Goal: Task Accomplishment & Management: Use online tool/utility

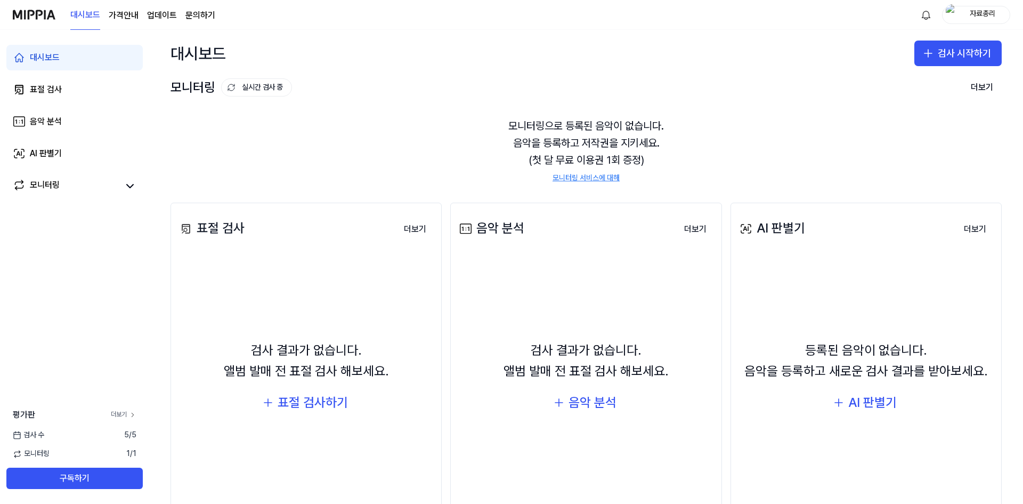
click at [124, 415] on link "더보기" at bounding box center [124, 414] width 26 height 9
click at [868, 401] on div "AI 판별기" at bounding box center [872, 402] width 48 height 20
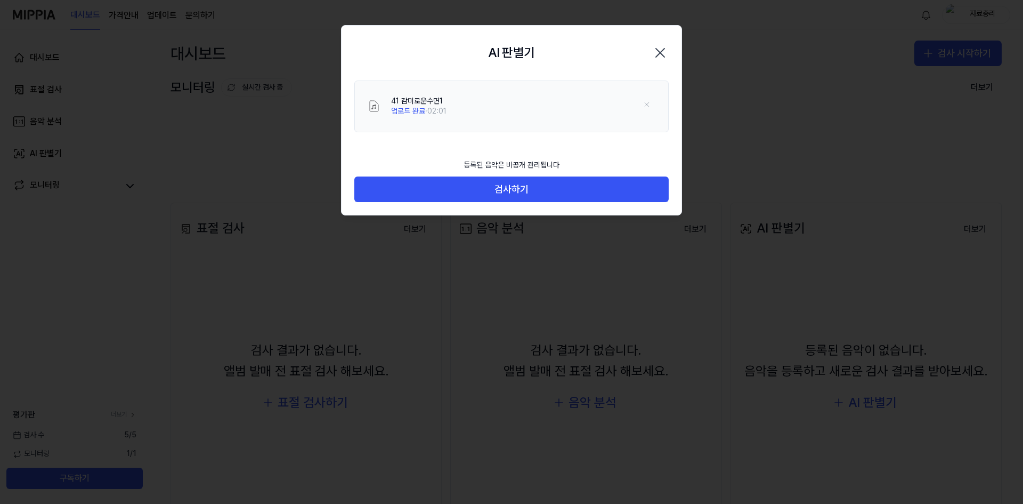
click at [524, 204] on div "등록된 음악은 비공개 관리됩니다 검사하기" at bounding box center [512, 184] width 340 height 62
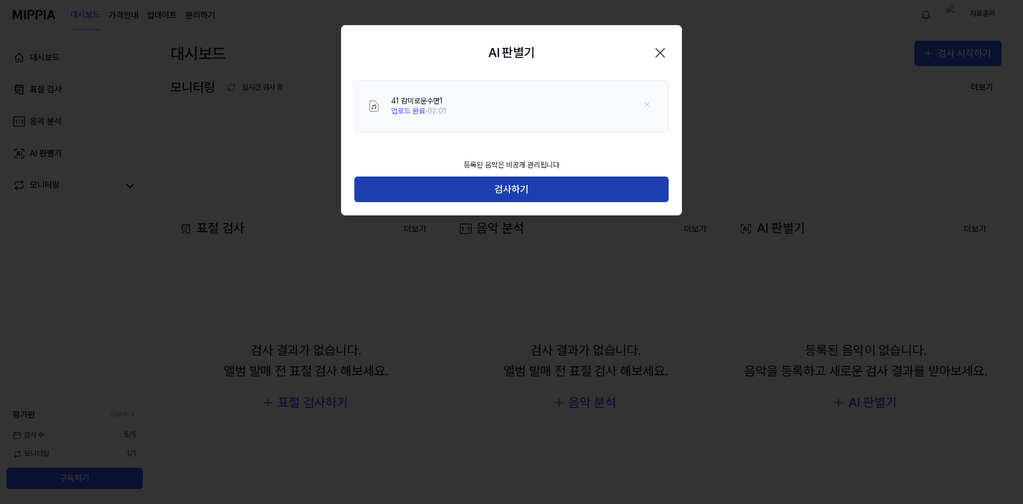
click at [551, 180] on button "검사하기" at bounding box center [511, 189] width 314 height 26
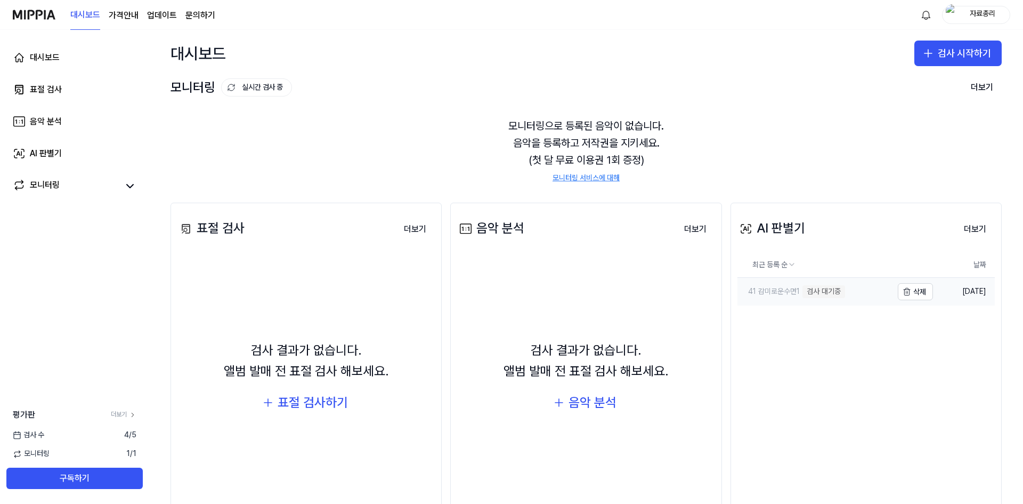
click at [866, 299] on link "41 감미로운수면1 검사 대기중" at bounding box center [815, 292] width 155 height 28
click at [968, 232] on button "더보기" at bounding box center [975, 229] width 39 height 21
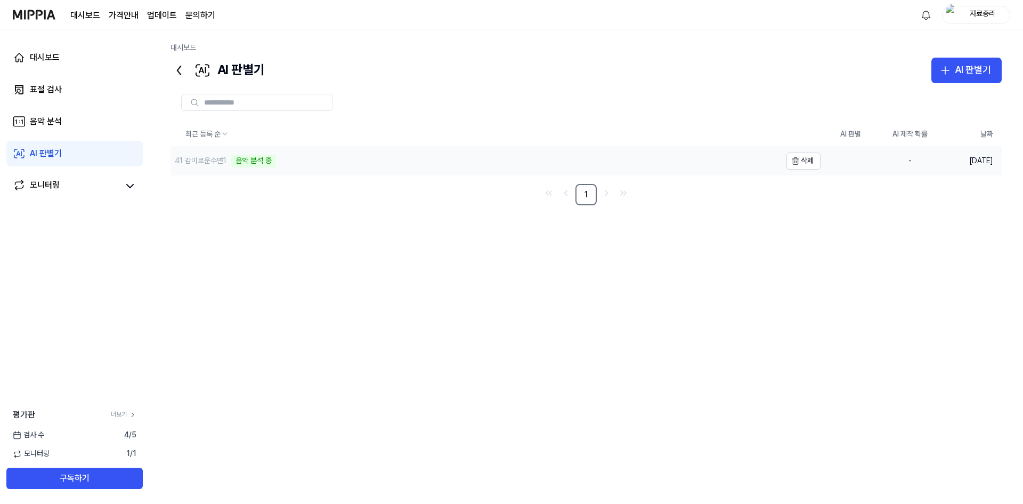
click at [208, 165] on div "41 감미로운수면1" at bounding box center [201, 161] width 52 height 11
click at [271, 162] on div "음악 분석 중" at bounding box center [253, 161] width 45 height 13
click at [271, 161] on div "음악 분석 중" at bounding box center [253, 161] width 45 height 13
click at [255, 160] on div "음악 분석 중" at bounding box center [253, 161] width 45 height 13
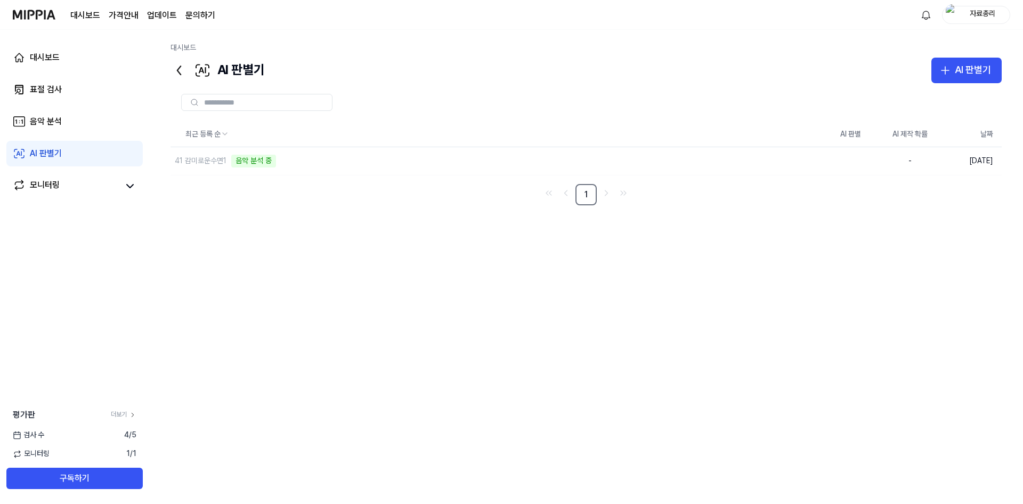
click at [471, 239] on div "최근 등록 순 AI 판별 AI 제작 확률 날짜 41 감미로운수면1 음악 분석 중 삭제 - 2025.09.18. 1" at bounding box center [586, 285] width 831 height 327
click at [54, 122] on div "음악 분석" at bounding box center [46, 121] width 32 height 13
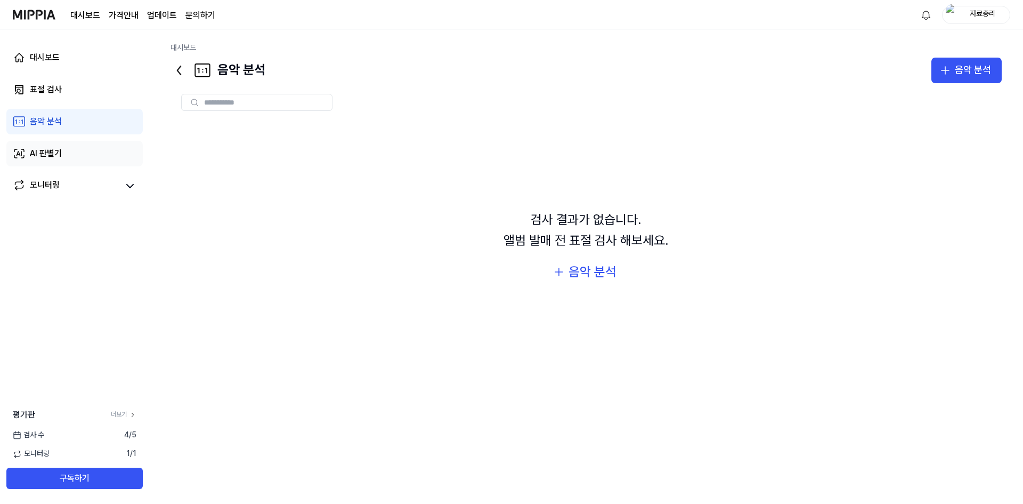
click at [46, 160] on link "AI 판별기" at bounding box center [74, 154] width 136 height 26
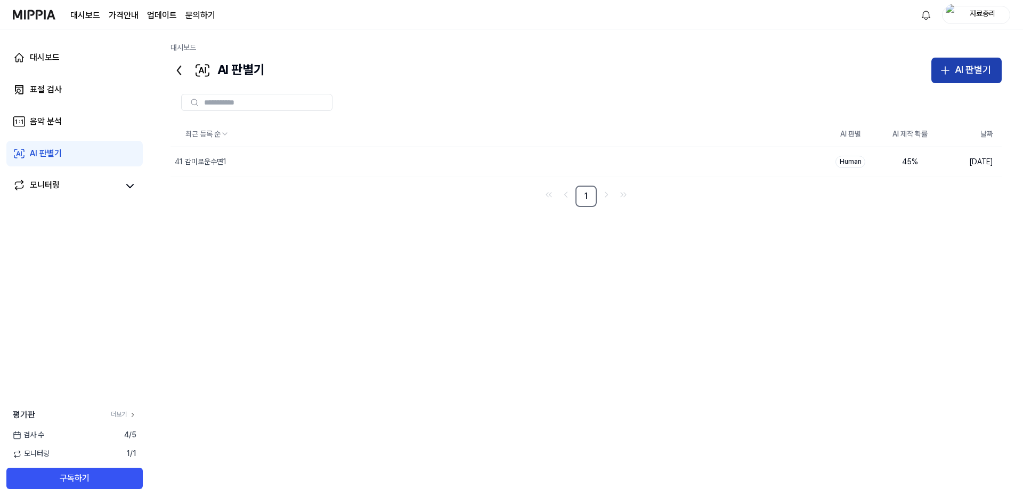
click at [974, 75] on div "AI 판별기" at bounding box center [973, 69] width 36 height 15
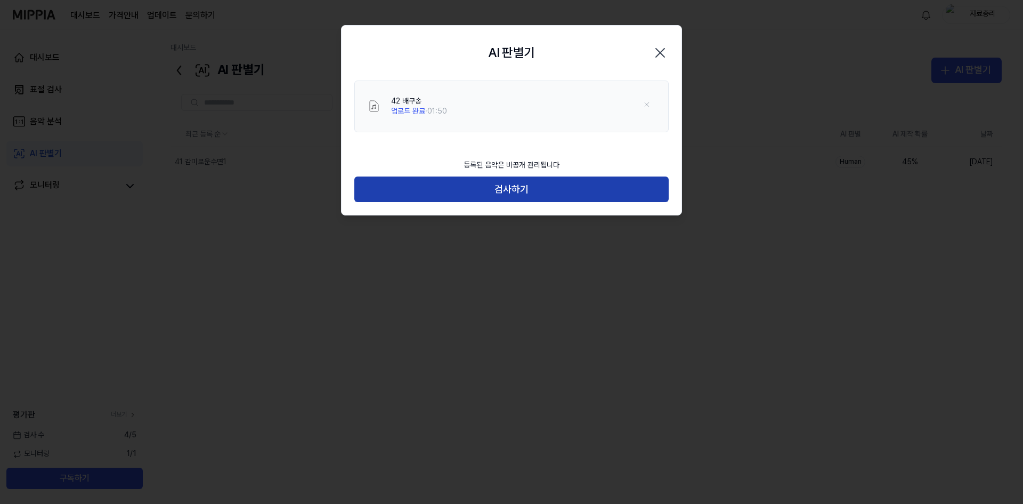
click at [554, 190] on button "검사하기" at bounding box center [511, 189] width 314 height 26
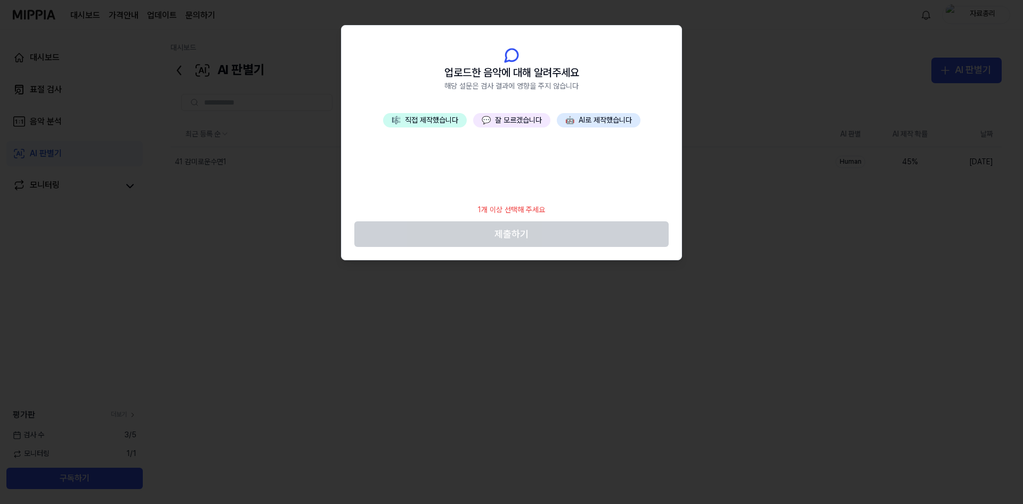
click at [515, 119] on button "💬 잘 모르겠습니다" at bounding box center [511, 120] width 77 height 15
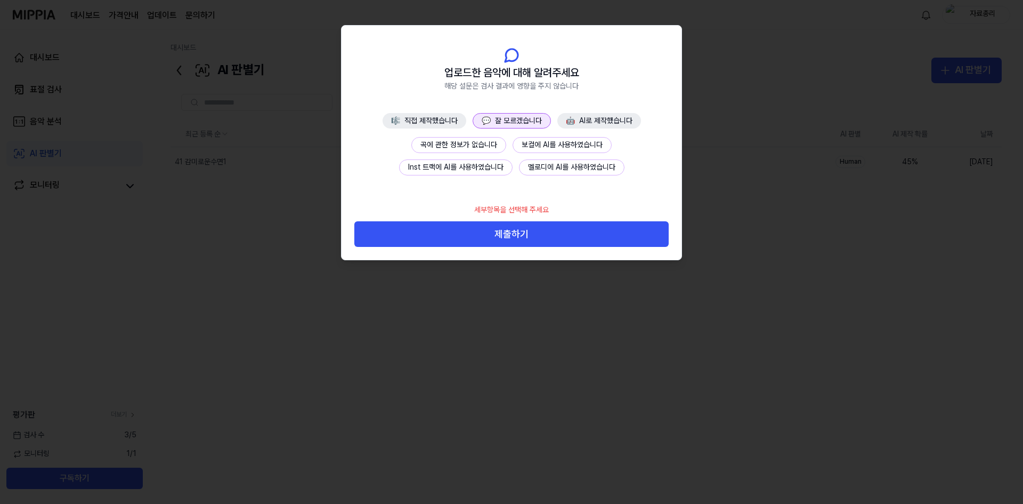
click at [470, 147] on button "곡에 관한 정보가 없습니다" at bounding box center [458, 145] width 95 height 16
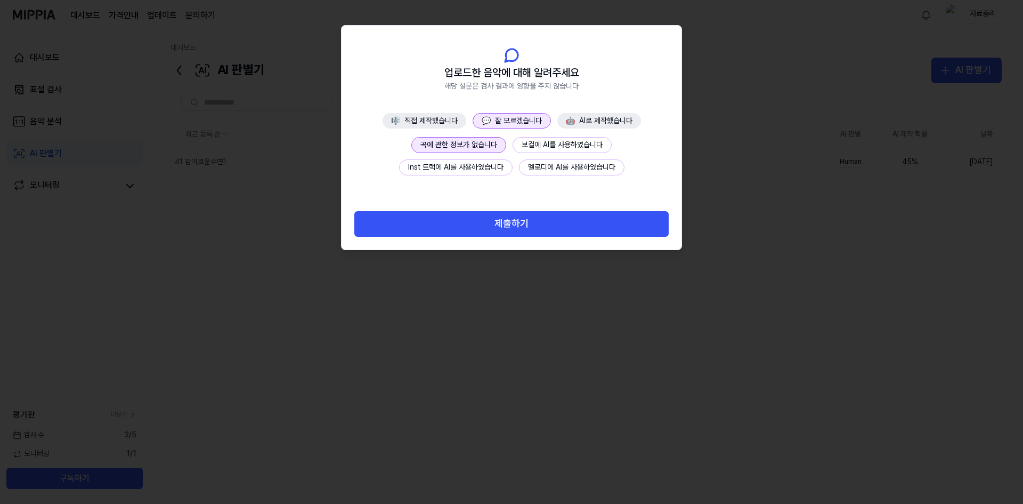
click at [508, 219] on button "제출하기" at bounding box center [511, 224] width 314 height 26
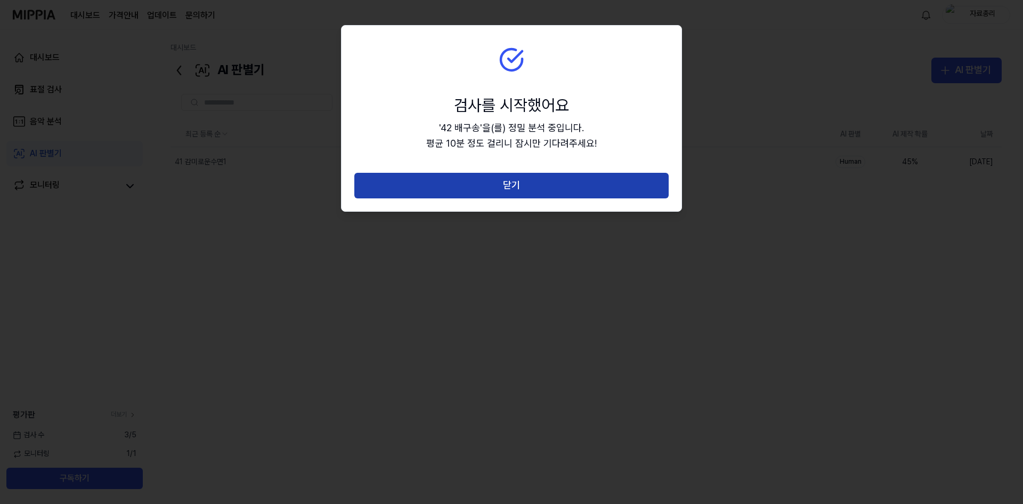
click at [479, 193] on button "닫기" at bounding box center [511, 186] width 314 height 26
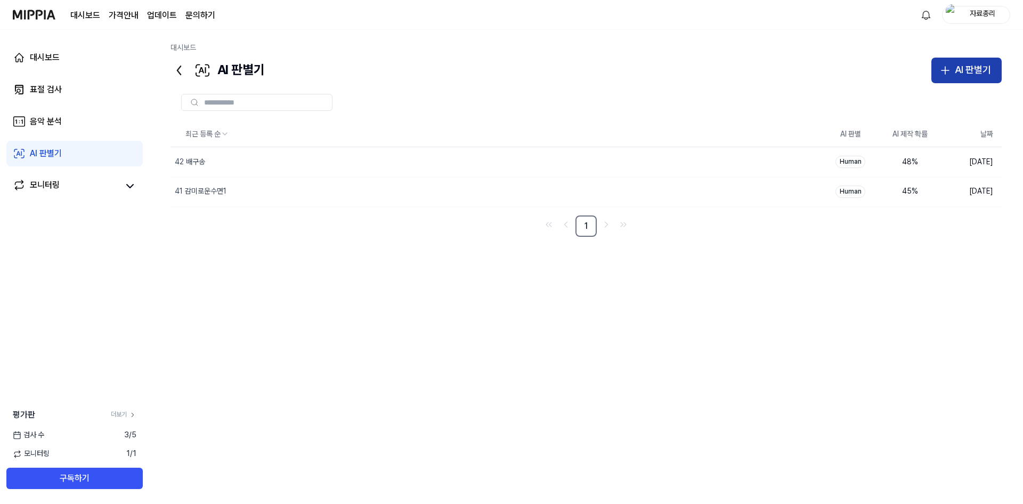
click at [954, 74] on button "AI 판별기" at bounding box center [967, 71] width 70 height 26
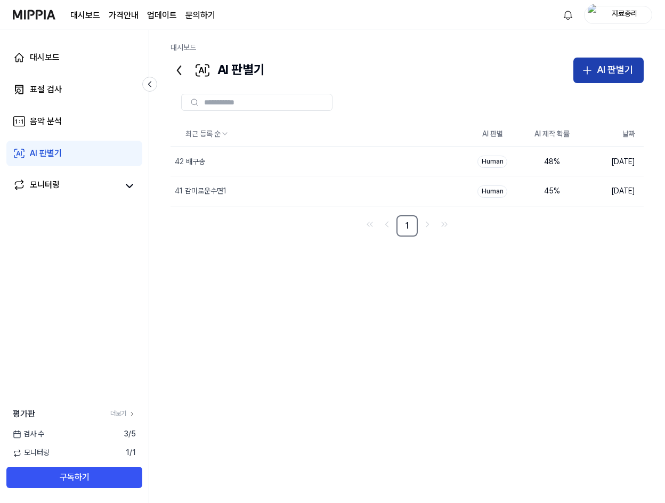
click at [625, 69] on div "AI 판별기" at bounding box center [615, 69] width 36 height 15
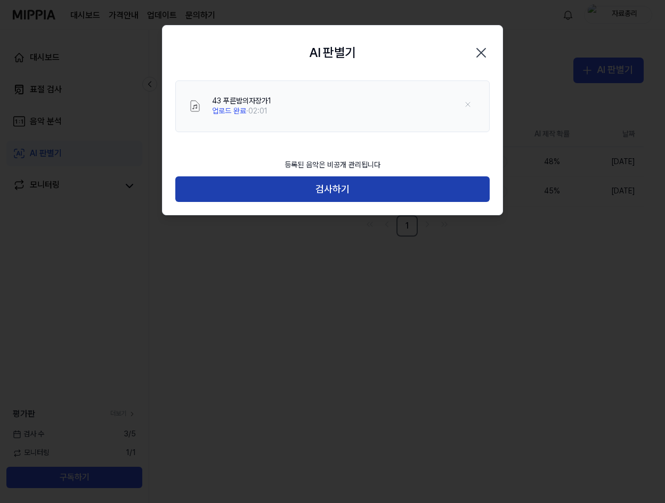
click at [319, 196] on button "검사하기" at bounding box center [332, 189] width 314 height 26
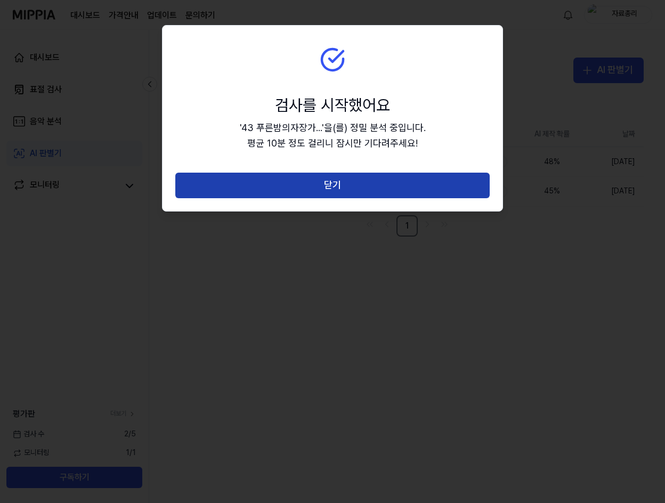
click at [332, 176] on button "닫기" at bounding box center [332, 186] width 314 height 26
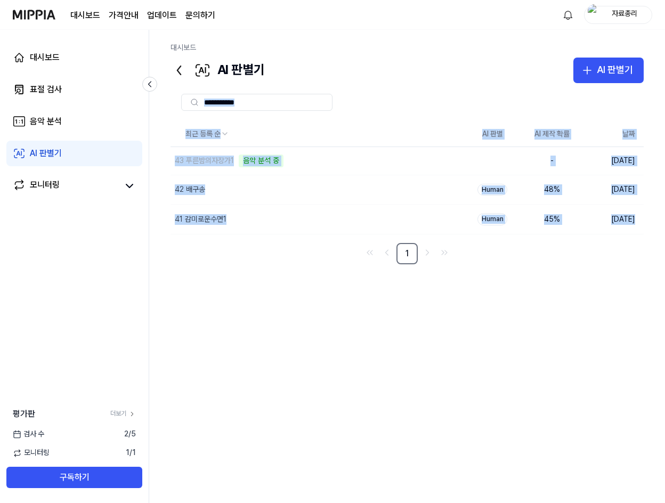
drag, startPoint x: 160, startPoint y: 117, endPoint x: 321, endPoint y: 270, distance: 222.0
click at [280, 269] on div "대시보드 AI 판별기 AI 판별기 표절 검사 음악 분석 AI 판별기 최근 등록 순 AI 판별 AI 제작 확률 날짜 43 푸른밤의자장가1 음악 …" at bounding box center [407, 266] width 516 height 473
click at [286, 271] on div "최근 등록 순 AI 판별 AI 제작 확률 날짜 43 푸른밤의자장가1 음악 분석 중 삭제 - 2025.09.18. 42 배구송 삭제 Human …" at bounding box center [407, 285] width 473 height 327
click at [253, 265] on div "최근 등록 순 AI 판별 AI 제작 확률 날짜 43 푸른밤의자장가1 음악 분석 중 삭제 - 2025.09.18. 42 배구송 삭제 Human …" at bounding box center [407, 285] width 473 height 327
drag, startPoint x: 253, startPoint y: 263, endPoint x: 256, endPoint y: 273, distance: 10.1
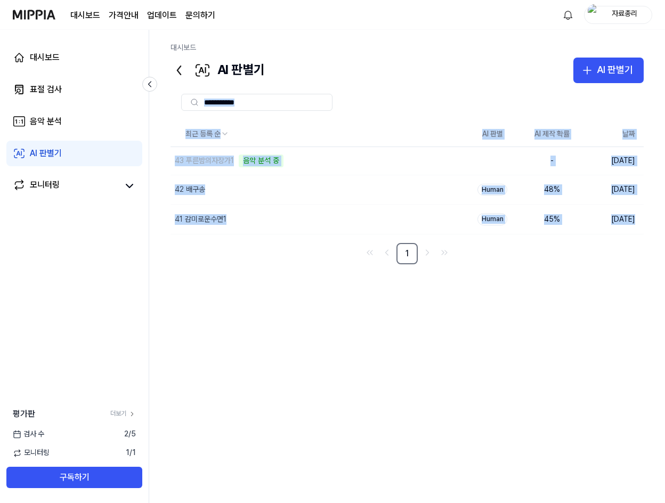
click at [253, 264] on nav "1" at bounding box center [407, 253] width 473 height 21
drag, startPoint x: 549, startPoint y: 256, endPoint x: 567, endPoint y: 255, distance: 17.7
click at [550, 256] on nav "1" at bounding box center [407, 253] width 473 height 21
click at [615, 242] on div "최근 등록 순 AI 판별 AI 제작 확률 날짜 43 푸른밤의자장가1 음악 분석 중 삭제 - 2025.09.18. 42 배구송 삭제 Human …" at bounding box center [407, 193] width 473 height 143
click at [625, 256] on nav "1" at bounding box center [407, 253] width 473 height 21
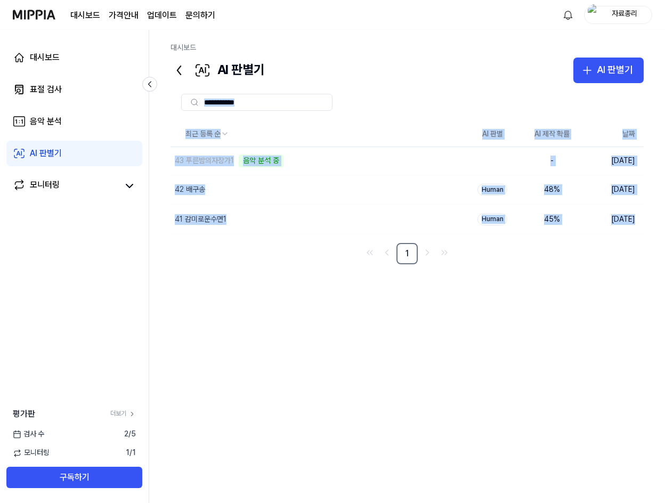
click at [519, 96] on div at bounding box center [407, 102] width 473 height 17
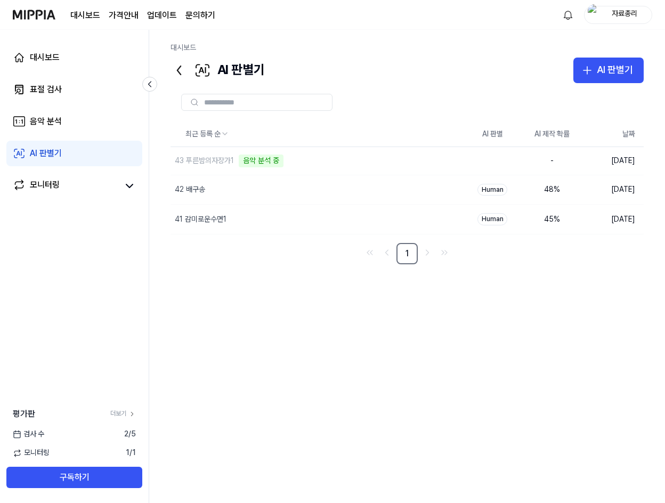
click at [519, 96] on div at bounding box center [407, 102] width 473 height 17
drag, startPoint x: 509, startPoint y: 106, endPoint x: 519, endPoint y: 107, distance: 10.1
click at [509, 106] on div at bounding box center [407, 102] width 473 height 17
click at [536, 108] on div at bounding box center [407, 102] width 473 height 17
drag, startPoint x: 522, startPoint y: 111, endPoint x: 573, endPoint y: 270, distance: 166.7
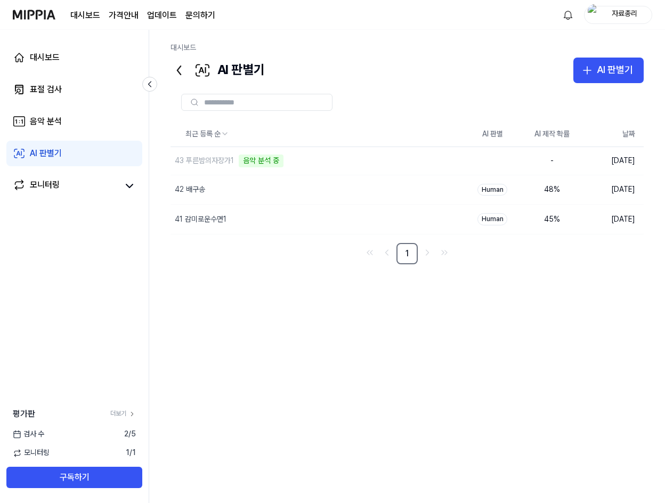
click at [570, 269] on div "최근 등록 순 AI 판별 AI 제작 확률 날짜 43 푸른밤의자장가1 음악 분석 중 삭제 - 2025.09.18. 42 배구송 삭제 Human …" at bounding box center [407, 293] width 473 height 420
drag, startPoint x: 600, startPoint y: 260, endPoint x: 196, endPoint y: 116, distance: 428.3
click at [211, 110] on div "최근 등록 순 AI 판별 AI 제작 확률 날짜 43 푸른밤의자장가1 음악 분석 중 삭제 - 2025.09.18. 42 배구송 삭제 Human …" at bounding box center [407, 293] width 473 height 420
drag, startPoint x: 175, startPoint y: 124, endPoint x: 629, endPoint y: 249, distance: 471.7
click at [621, 251] on div "최근 등록 순 AI 판별 AI 제작 확률 날짜 43 푸른밤의자장가1 음악 분석 중 삭제 - 2025.09.18. 42 배구송 삭제 Human …" at bounding box center [407, 193] width 473 height 143
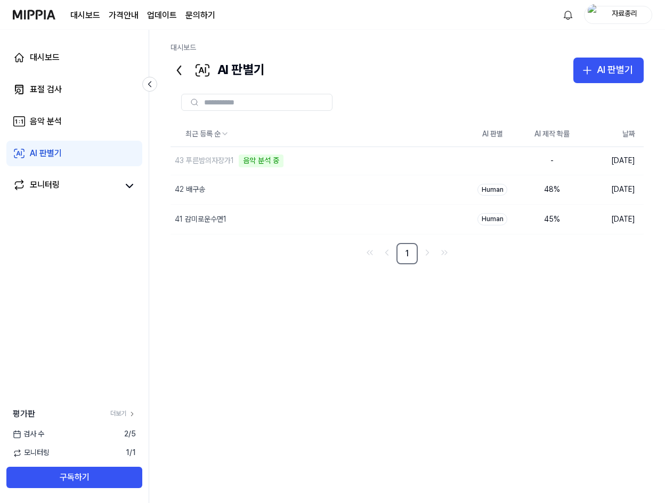
drag, startPoint x: 636, startPoint y: 228, endPoint x: 166, endPoint y: 105, distance: 485.4
click at [166, 106] on div "대시보드 AI 판별기 AI 판별기 표절 검사 음악 분석 AI 판별기 최근 등록 순 AI 판별 AI 제작 확률 날짜 43 푸른밤의자장가1 음악 …" at bounding box center [407, 266] width 516 height 473
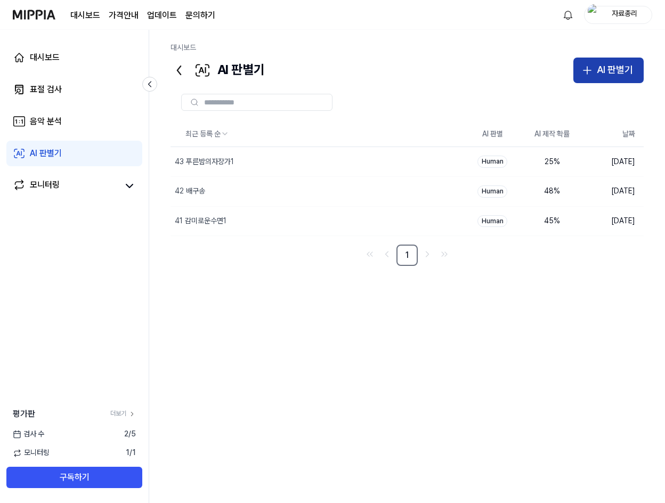
click at [603, 63] on button "AI 판별기" at bounding box center [608, 71] width 70 height 26
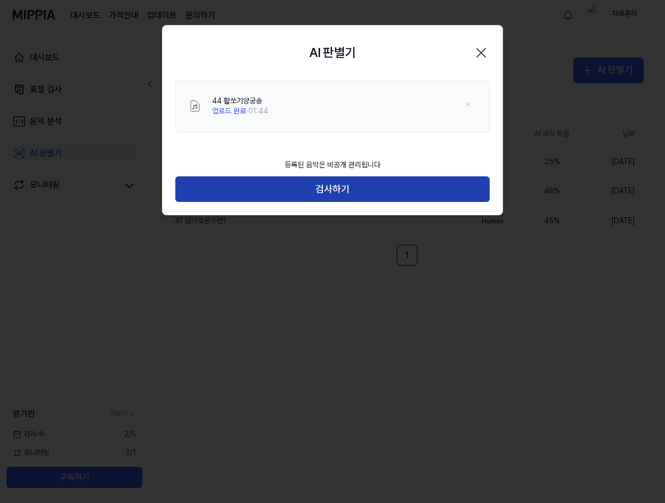
click at [321, 183] on button "검사하기" at bounding box center [332, 189] width 314 height 26
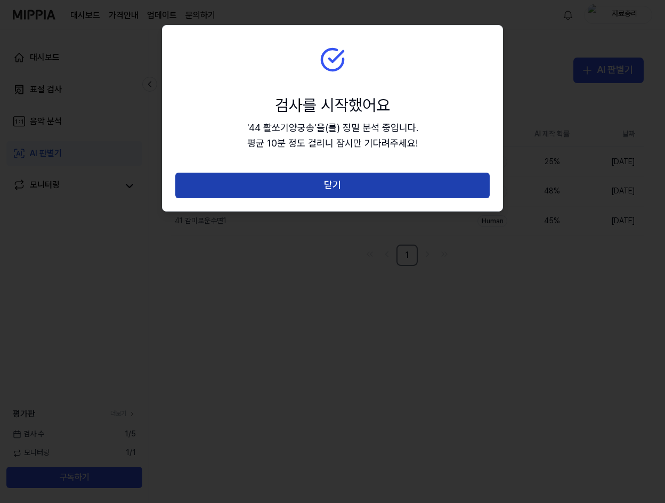
click at [311, 187] on button "닫기" at bounding box center [332, 186] width 314 height 26
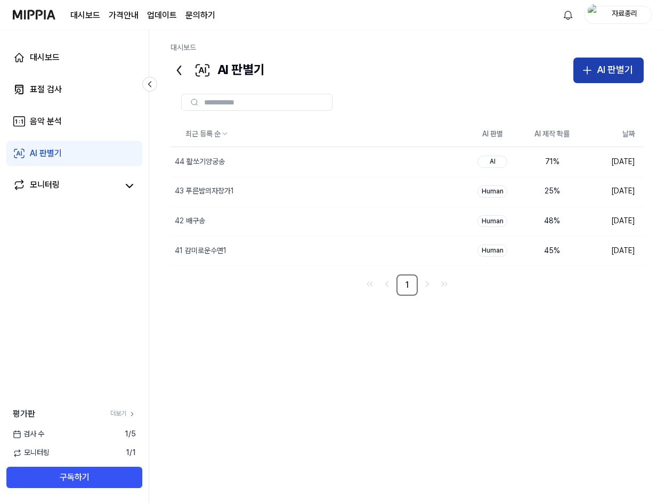
click at [602, 80] on button "AI 판별기" at bounding box center [608, 71] width 70 height 26
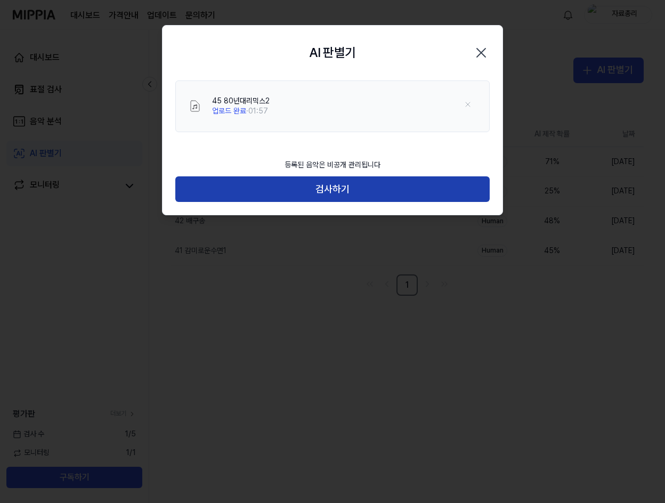
click at [311, 190] on button "검사하기" at bounding box center [332, 189] width 314 height 26
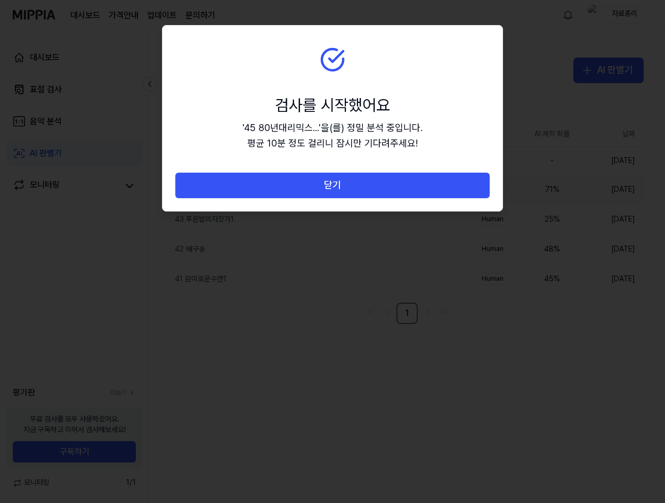
click at [280, 192] on button "닫기" at bounding box center [332, 186] width 314 height 26
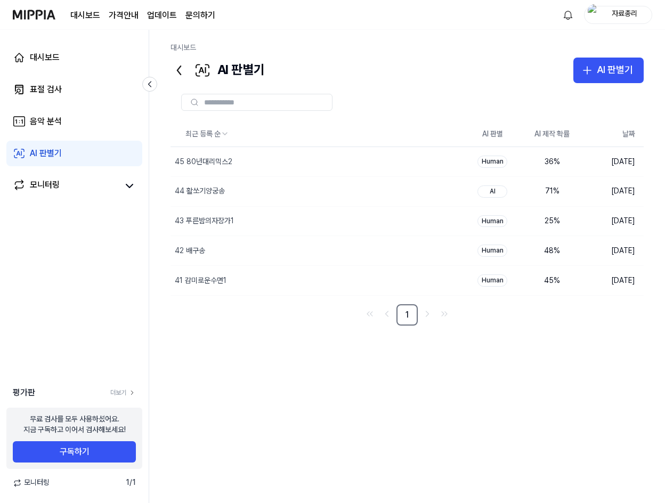
click at [611, 17] on div "자료총리" at bounding box center [625, 15] width 42 height 12
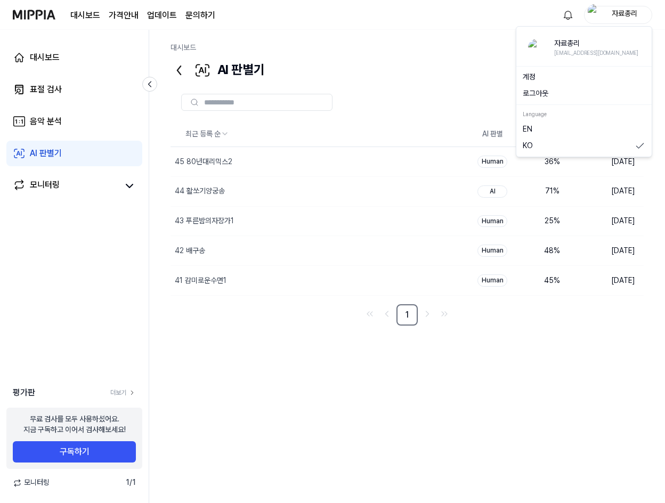
click at [541, 99] on button "로그아웃" at bounding box center [584, 93] width 123 height 11
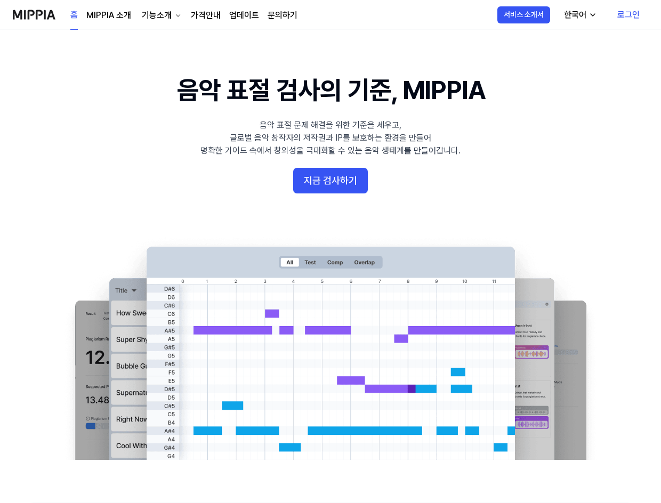
click at [627, 10] on link "로그인" at bounding box center [628, 15] width 39 height 30
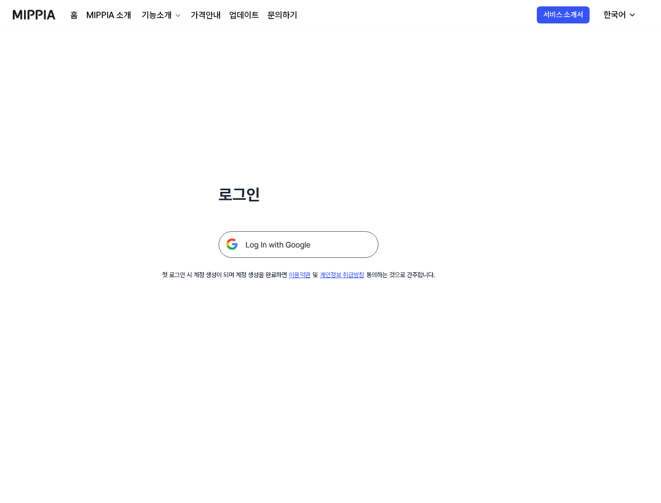
click at [269, 244] on img at bounding box center [299, 244] width 160 height 27
click at [291, 229] on div at bounding box center [299, 232] width 160 height 52
click at [293, 242] on img at bounding box center [299, 244] width 160 height 27
